Goal: Complete application form: Complete application form

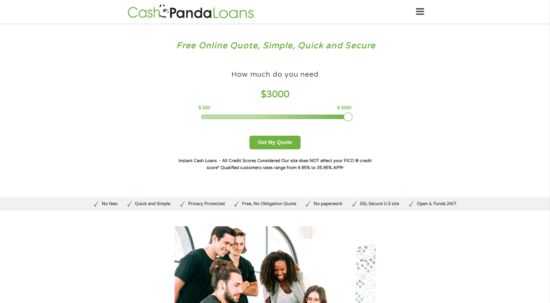
drag, startPoint x: 241, startPoint y: 117, endPoint x: 385, endPoint y: 109, distance: 144.4
click at [385, 109] on div "How much do you need? $300 $500 $750 $900 $1000 $1500 $2000 $2500 $3000 Other a…" at bounding box center [275, 119] width 222 height 123
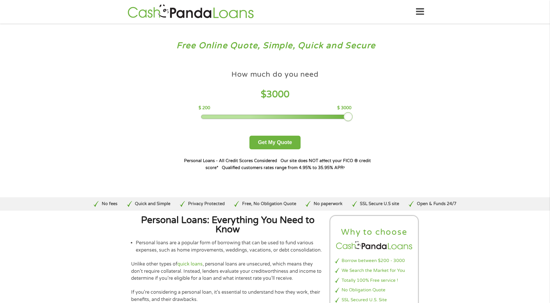
drag, startPoint x: 244, startPoint y: 117, endPoint x: 352, endPoint y: 120, distance: 108.5
click at [362, 118] on div "How much do you need $ 3000 $ 200 $ 3000 Get My Quote" at bounding box center [275, 108] width 204 height 82
click at [286, 142] on button "Get My Quote" at bounding box center [275, 143] width 51 height 14
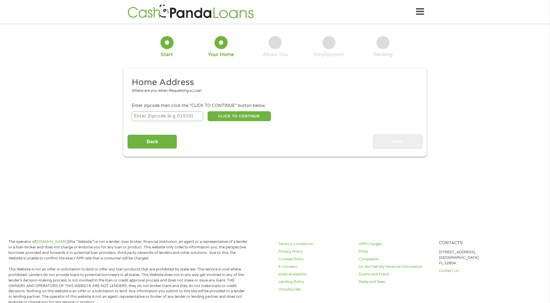
click at [154, 118] on input "number" at bounding box center [168, 116] width 72 height 10
type input "33032"
click at [240, 117] on button "CLICK TO CONTINUE" at bounding box center [239, 116] width 63 height 10
type input "33032"
type input "Homestead"
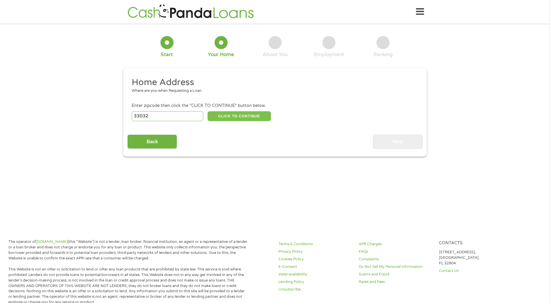
select select "Florida"
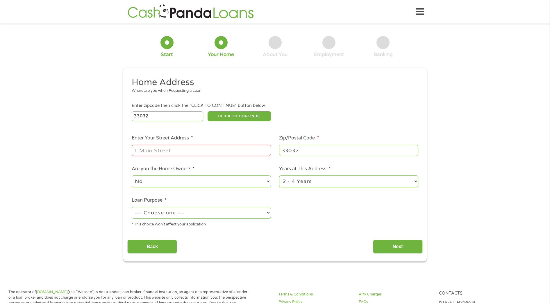
click at [175, 153] on input "Enter Your Street Address *" at bounding box center [201, 150] width 139 height 11
type input "11250 sw 238Th st"
click at [150, 181] on select "No Yes" at bounding box center [201, 182] width 139 height 12
select select "yes"
click at [132, 176] on select "No Yes" at bounding box center [201, 182] width 139 height 12
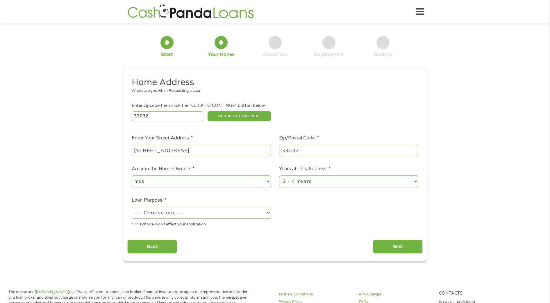
click at [299, 183] on select "1 Year or less 1 - 2 Years 2 - 4 Years Over 4 Years" at bounding box center [348, 182] width 139 height 12
select select "60months"
click at [279, 176] on select "1 Year or less 1 - 2 Years 2 - 4 Years Over 4 Years" at bounding box center [348, 182] width 139 height 12
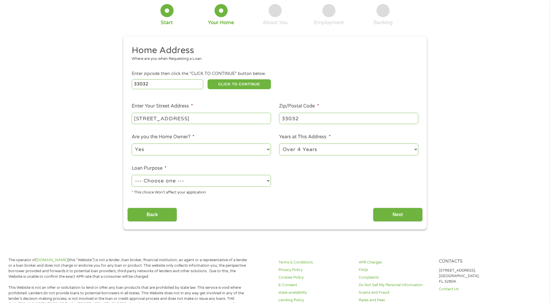
scroll to position [32, 0]
click at [174, 180] on select "--- Choose one --- Pay Bills Debt Consolidation Home Improvement Major Purchase…" at bounding box center [201, 181] width 139 height 12
select select "medicalexpenses"
click at [132, 175] on select "--- Choose one --- Pay Bills Debt Consolidation Home Improvement Major Purchase…" at bounding box center [201, 181] width 139 height 12
click at [392, 211] on input "Next" at bounding box center [398, 215] width 50 height 14
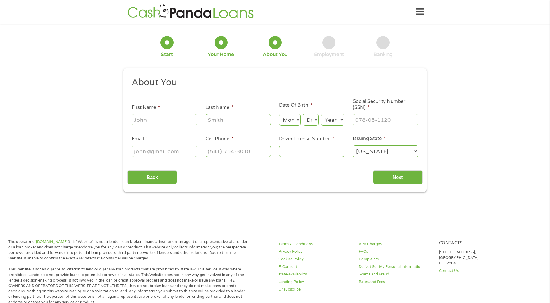
scroll to position [2, 2]
click at [181, 117] on input "First Name *" at bounding box center [164, 119] width 65 height 11
type input "leidys"
type input "sanchez"
type input "leidys1008@gmail.com"
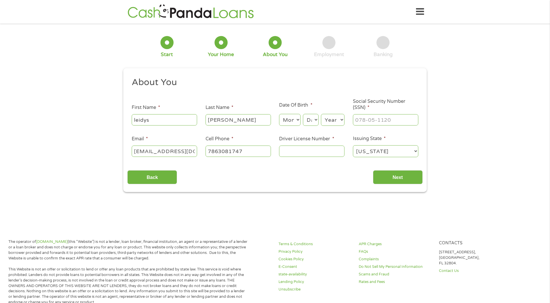
type input "(786) 308-1747"
click at [289, 124] on select "Month 1 2 3 4 5 6 7 8 9 10 11 12" at bounding box center [289, 120] width 21 height 12
select select "9"
click at [279, 114] on select "Month 1 2 3 4 5 6 7 8 9 10 11 12" at bounding box center [289, 120] width 21 height 12
click at [312, 120] on select "Day 1 2 3 4 5 6 7 8 9 10 11 12 13 14 15 16 17 18 19 20 21 22 23 24 25 26 27 28 …" at bounding box center [311, 120] width 16 height 12
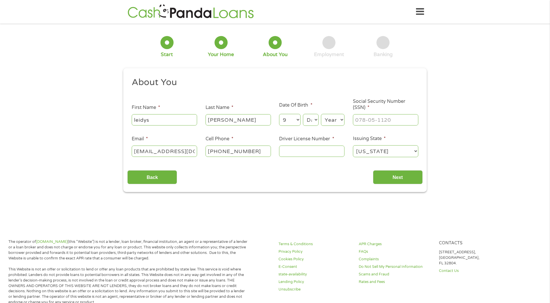
select select "27"
click at [303, 114] on select "Day 1 2 3 4 5 6 7 8 9 10 11 12 13 14 15 16 17 18 19 20 21 22 23 24 25 26 27 28 …" at bounding box center [311, 120] width 16 height 12
click at [328, 121] on select "Year 2007 2006 2005 2004 2003 2002 2001 2000 1999 1998 1997 1996 1995 1994 1993…" at bounding box center [333, 120] width 24 height 12
select select "1991"
click at [321, 114] on select "Year 2007 2006 2005 2004 2003 2002 2001 2000 1999 1998 1997 1996 1995 1994 1993…" at bounding box center [333, 120] width 24 height 12
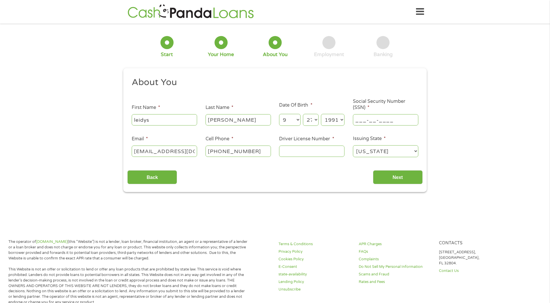
click at [366, 121] on input "___-__-____" at bounding box center [385, 119] width 65 height 11
type input "866-88-8982"
click at [304, 148] on input "Driver License Number *" at bounding box center [311, 151] width 65 height 11
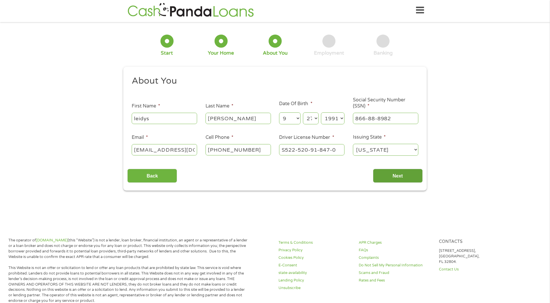
type input "S522-520-91-847-0"
click at [402, 178] on input "Next" at bounding box center [398, 176] width 50 height 14
click at [393, 176] on input "Next" at bounding box center [398, 176] width 50 height 14
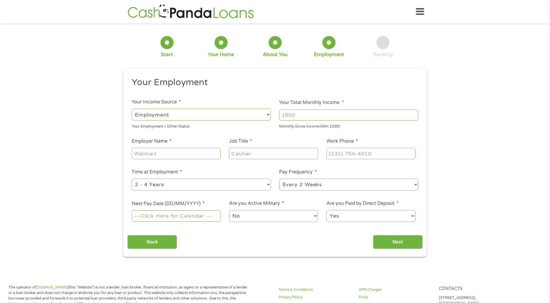
click at [178, 114] on select "--- Choose one --- Employment Self Employed Benefits" at bounding box center [201, 115] width 139 height 12
click at [132, 109] on select "--- Choose one --- Employment Self Employed Benefits" at bounding box center [201, 115] width 139 height 12
click at [291, 112] on input "Your Total Monthly Income *" at bounding box center [348, 115] width 139 height 11
type input "3600"
click at [237, 129] on ul "Your Employment Your Income Source * --- Choose one --- Employment Self Employe…" at bounding box center [274, 152] width 295 height 151
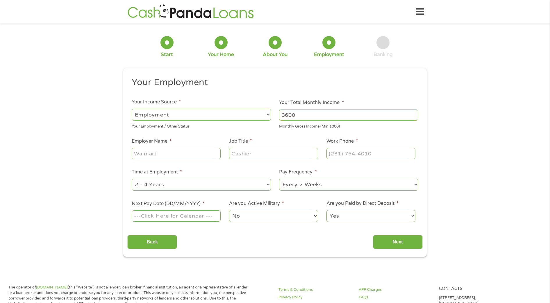
click at [168, 154] on input "Employer Name *" at bounding box center [176, 153] width 89 height 11
type input "Systems Integration Managment"
click at [252, 154] on input "Job Title *" at bounding box center [273, 153] width 89 height 11
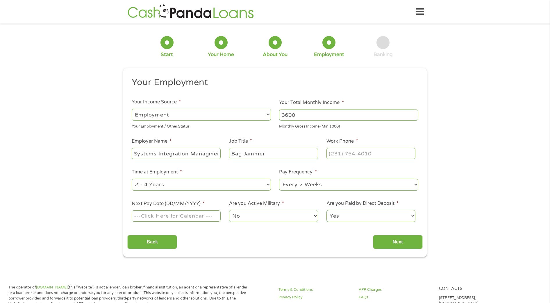
type input "Bag Jammer"
type input "(___) ___-____"
click at [346, 155] on input "(___) ___-____" at bounding box center [371, 153] width 89 height 11
click at [166, 185] on select "--- Choose one --- 1 Year or less 1 - 2 Years 2 - 4 Years Over 4 Years" at bounding box center [201, 185] width 139 height 12
select select "60months"
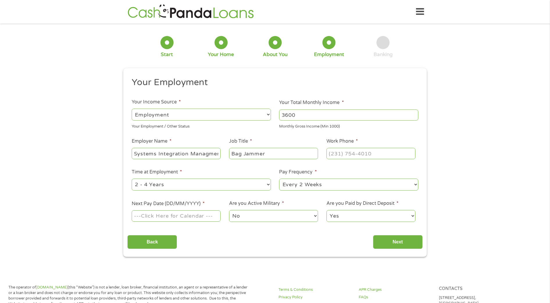
click at [132, 179] on select "--- Choose one --- 1 Year or less 1 - 2 Years 2 - 4 Years Over 4 Years" at bounding box center [201, 185] width 139 height 12
click at [188, 215] on input "Next Pay Date (DD/MM/YYYY) *" at bounding box center [176, 216] width 89 height 11
type input "26/09/2025"
click at [343, 155] on input "(___) ___-____" at bounding box center [371, 153] width 89 height 11
type input "(305) 992-1511"
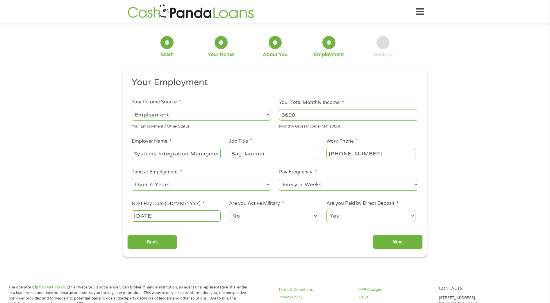
drag, startPoint x: 516, startPoint y: 188, endPoint x: 487, endPoint y: 206, distance: 34.0
click at [516, 188] on div "1 Start 2 Your Home 3 About You 4 Employment 5 Banking 6 This field is hidden w…" at bounding box center [275, 142] width 550 height 229
click at [386, 244] on input "Next" at bounding box center [398, 242] width 50 height 14
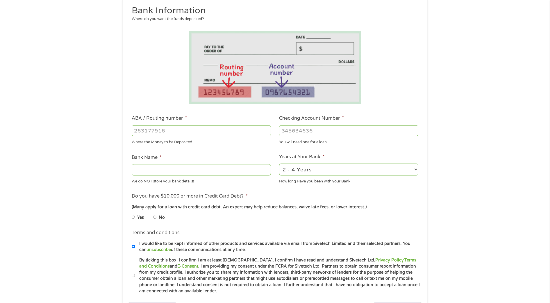
scroll to position [82, 0]
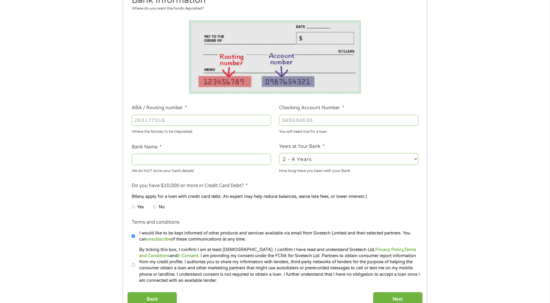
click at [155, 208] on input "No" at bounding box center [154, 206] width 3 height 9
radio input "true"
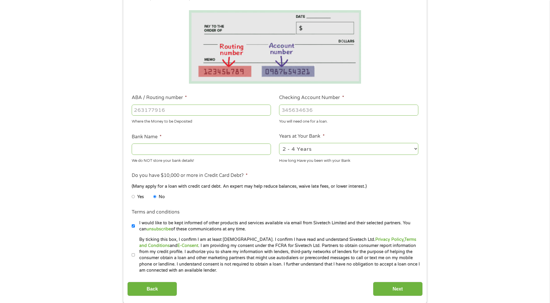
click at [298, 149] on select "2 - 4 Years 6 - 12 Months 1 - 2 Years Over 4 Years" at bounding box center [348, 149] width 139 height 12
select select "60months"
click at [279, 143] on select "2 - 4 Years 6 - 12 Months 1 - 2 Years Over 4 Years" at bounding box center [348, 149] width 139 height 12
click at [171, 109] on input "ABA / Routing number *" at bounding box center [201, 110] width 139 height 11
type input "311992904"
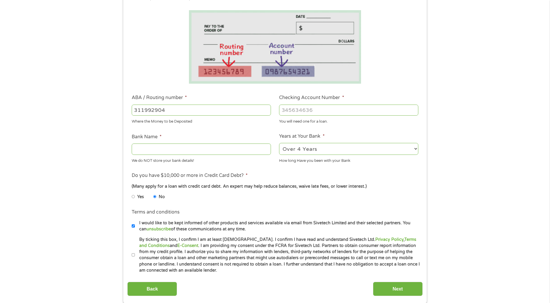
type input "AMERICAN AIRLINES FCU"
type input "311992904"
click at [307, 113] on input "Checking Account Number *" at bounding box center [348, 110] width 139 height 11
click at [133, 256] on input "By ticking this box, I confirm I am at least 18 years old. I confirm I have rea…" at bounding box center [133, 255] width 3 height 9
checkbox input "true"
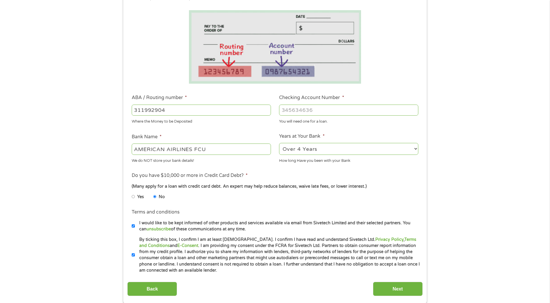
click at [298, 111] on input "Checking Account Number *" at bounding box center [348, 110] width 139 height 11
type input "1510812495472"
click at [249, 126] on ul "Bank Information Where do you want the funds deposited? ABA / Routing number * …" at bounding box center [274, 129] width 295 height 290
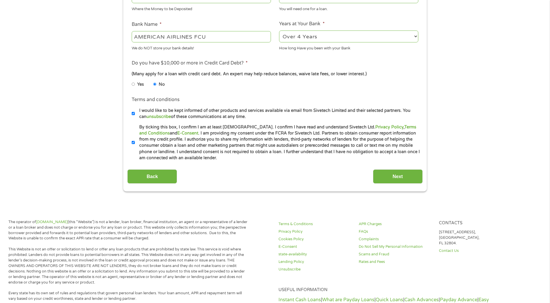
scroll to position [208, 0]
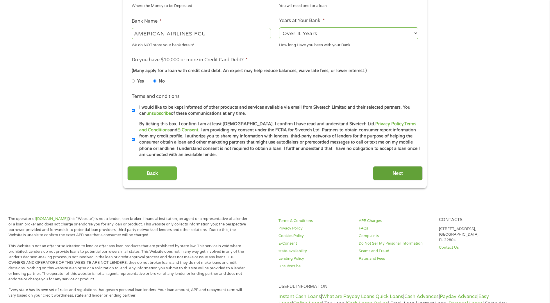
click at [398, 176] on input "Next" at bounding box center [398, 173] width 50 height 14
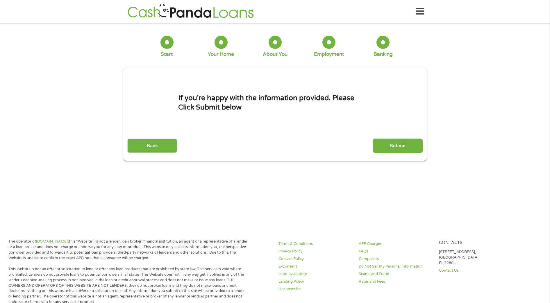
scroll to position [0, 0]
click at [396, 148] on input "Submit" at bounding box center [398, 146] width 50 height 14
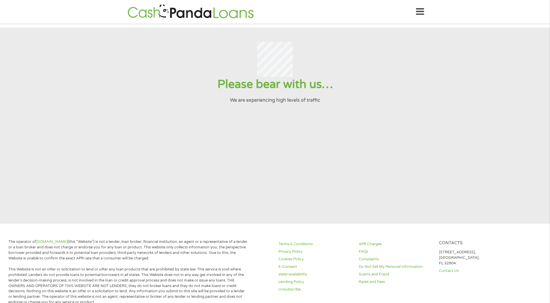
click at [373, 139] on input "Submit" at bounding box center [398, 146] width 50 height 14
